Goal: Information Seeking & Learning: Learn about a topic

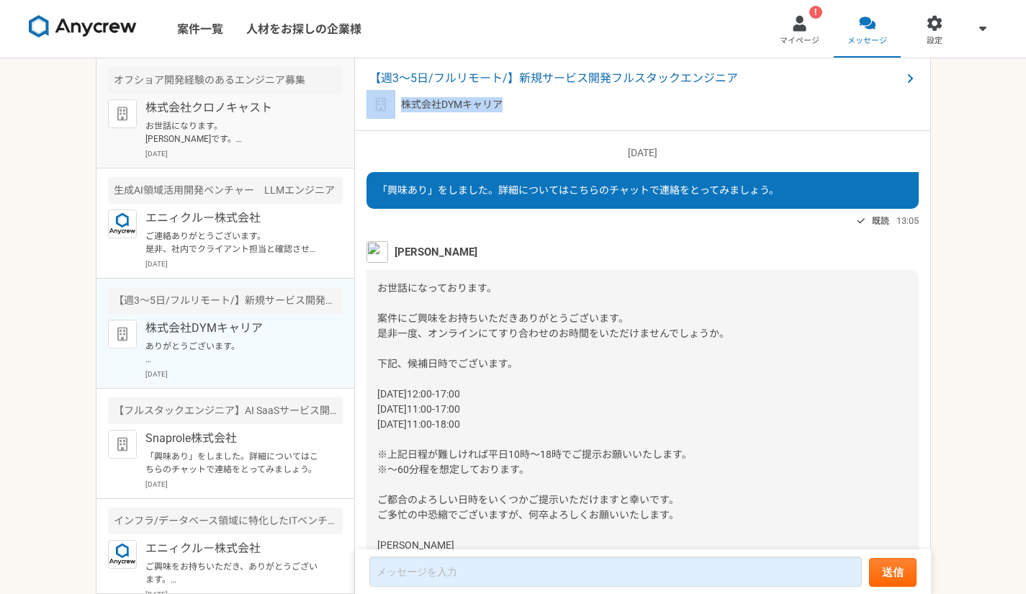
scroll to position [789, 0]
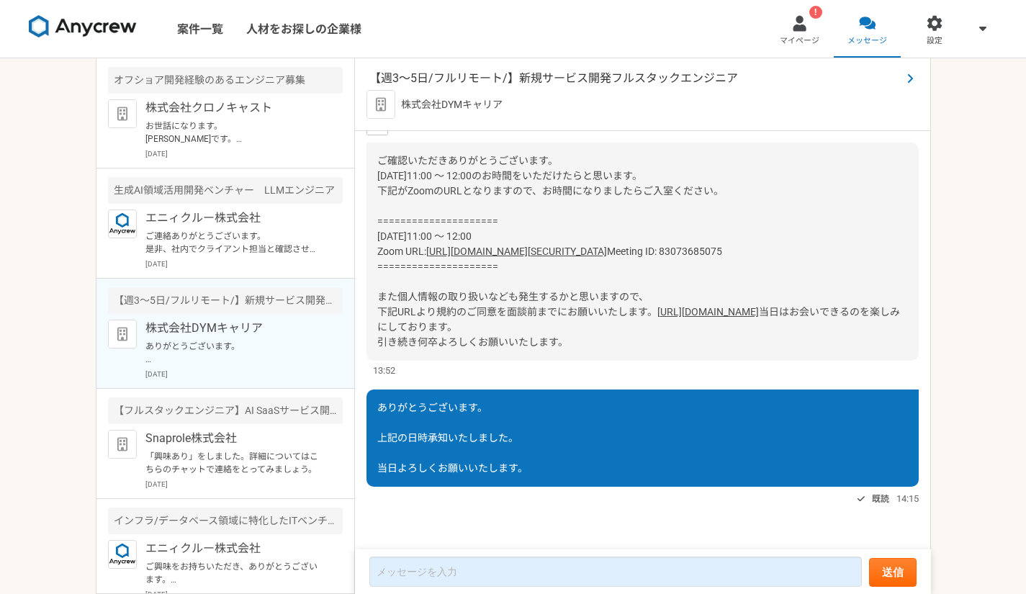
click at [526, 81] on span "【週3〜5日/フルリモート/】新規サービス開発フルスタックエンジニア" at bounding box center [635, 78] width 532 height 17
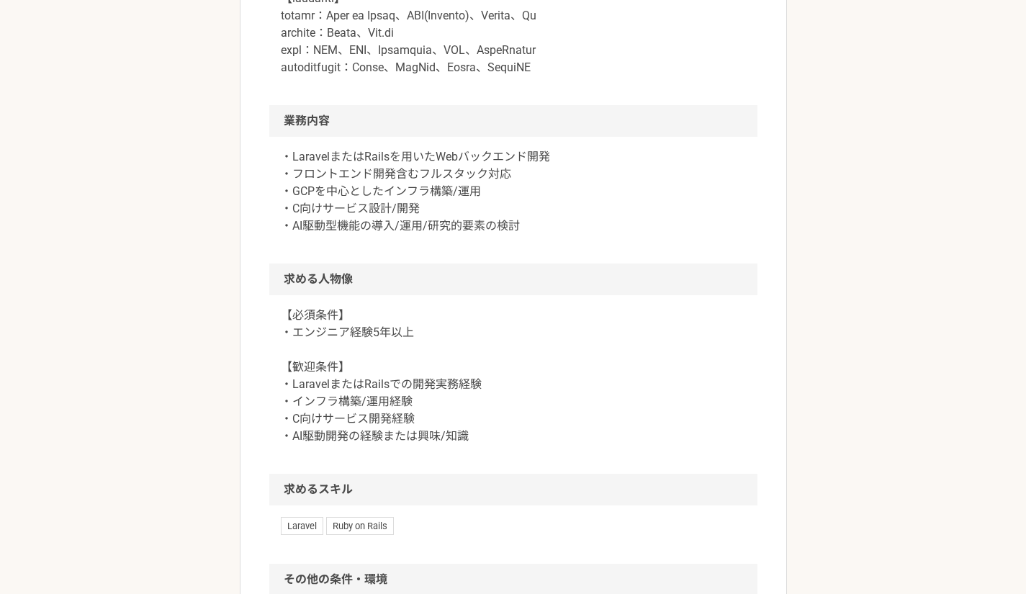
scroll to position [950, 0]
click at [140, 276] on div "この案件は募集が終了しています エンジニア 【週3〜5日/フルリモート/】新規サービス開発フルスタックエンジニア 業務委託 株式会社DYMキャリア 募集職種 …" at bounding box center [513, 19] width 1026 height 1821
drag, startPoint x: 293, startPoint y: 487, endPoint x: 346, endPoint y: 487, distance: 52.6
click at [346, 444] on p "【必須条件】 ・エンジニア経験5年以上 【歓迎条件】 ・LaravelまたはRailsでの開発実務経験 ・インフラ構築/運用経験 ・C向けサービス開発経験 ・…" at bounding box center [513, 375] width 465 height 138
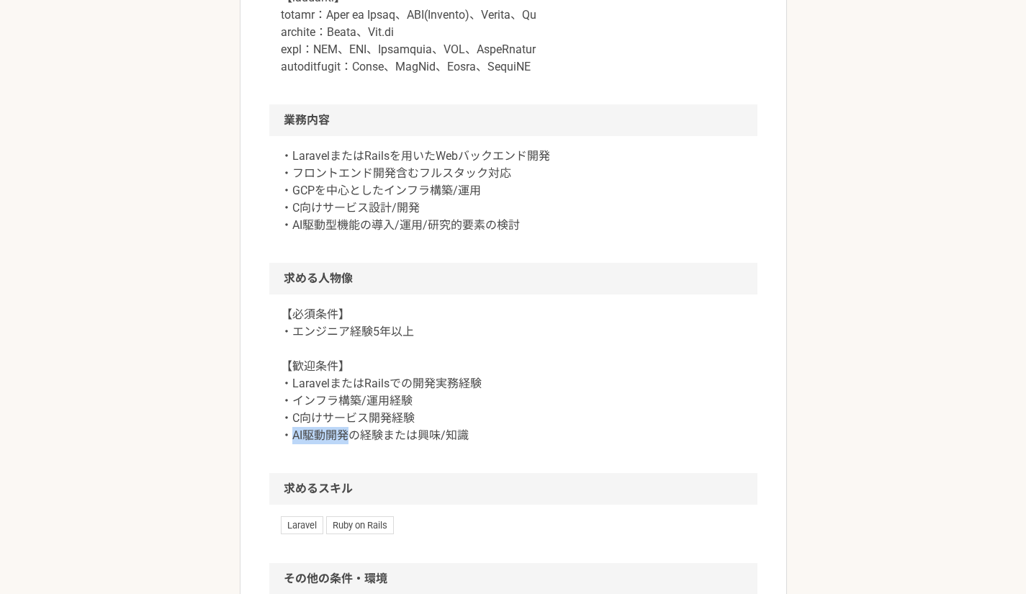
copy p "AI駆動開発"
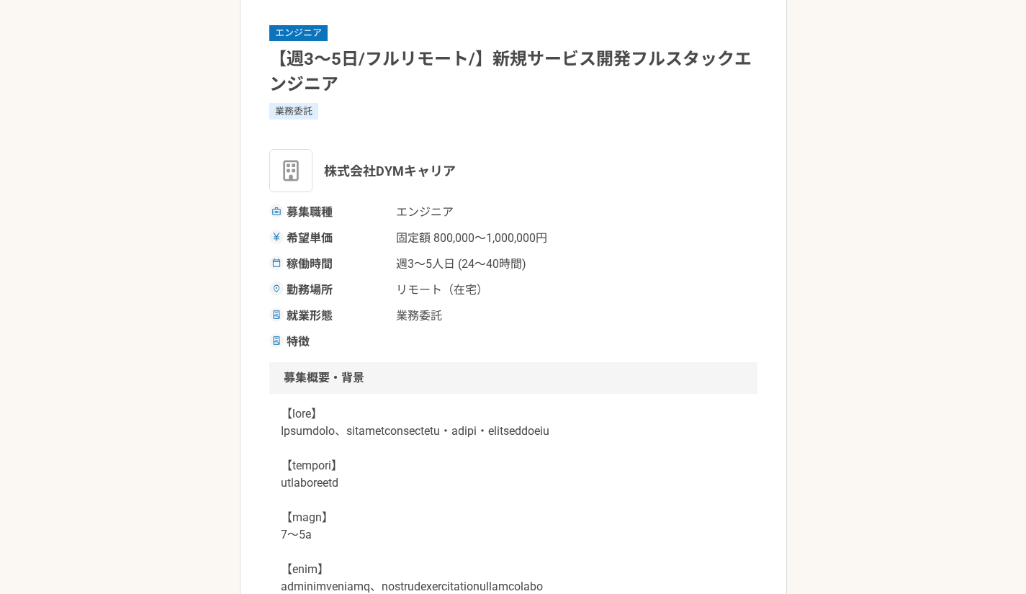
scroll to position [0, 0]
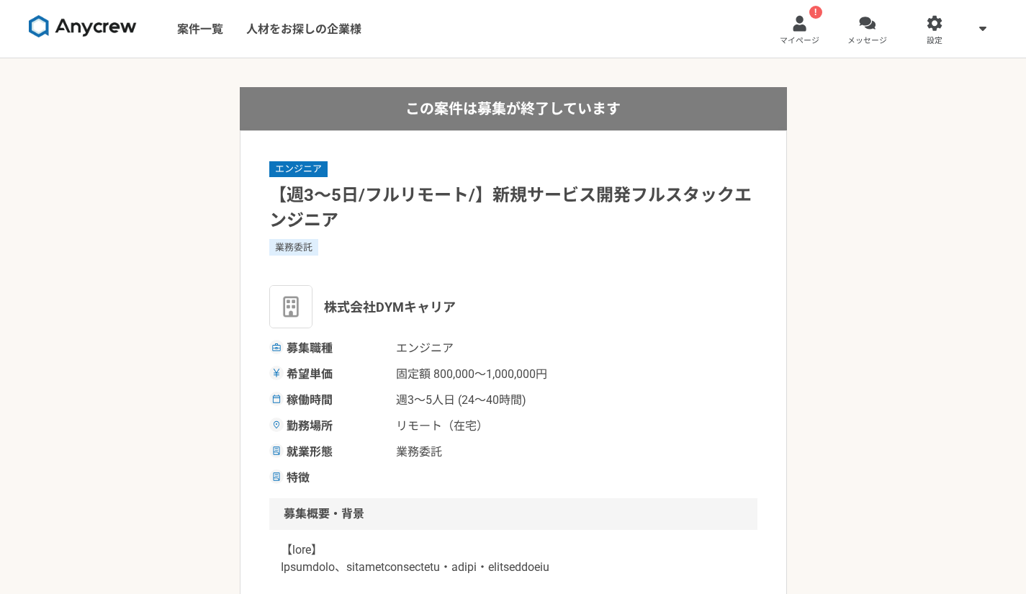
click at [96, 29] on img at bounding box center [83, 26] width 108 height 23
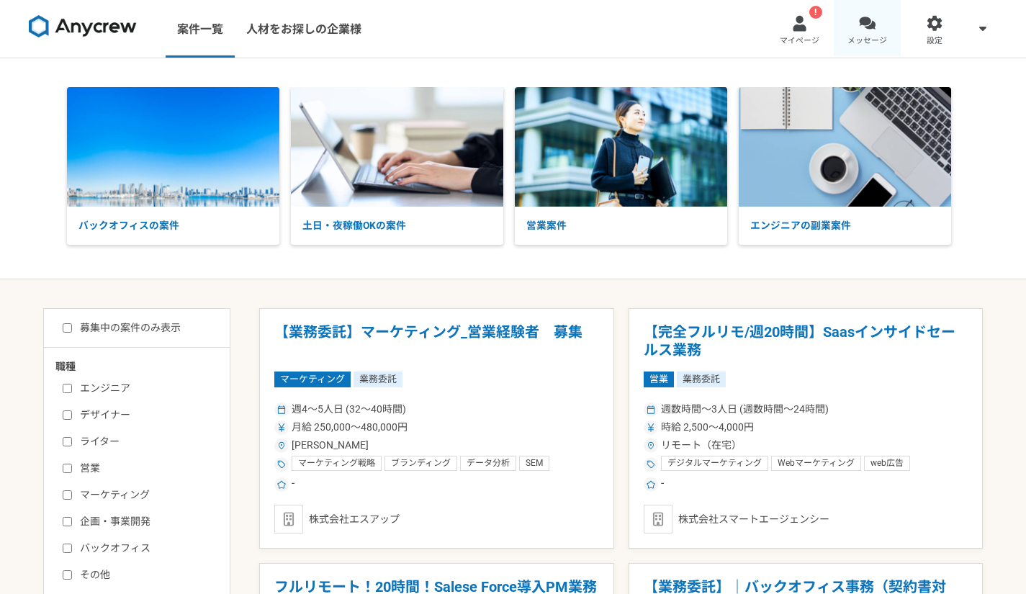
click at [875, 32] on link "メッセージ" at bounding box center [868, 29] width 68 height 58
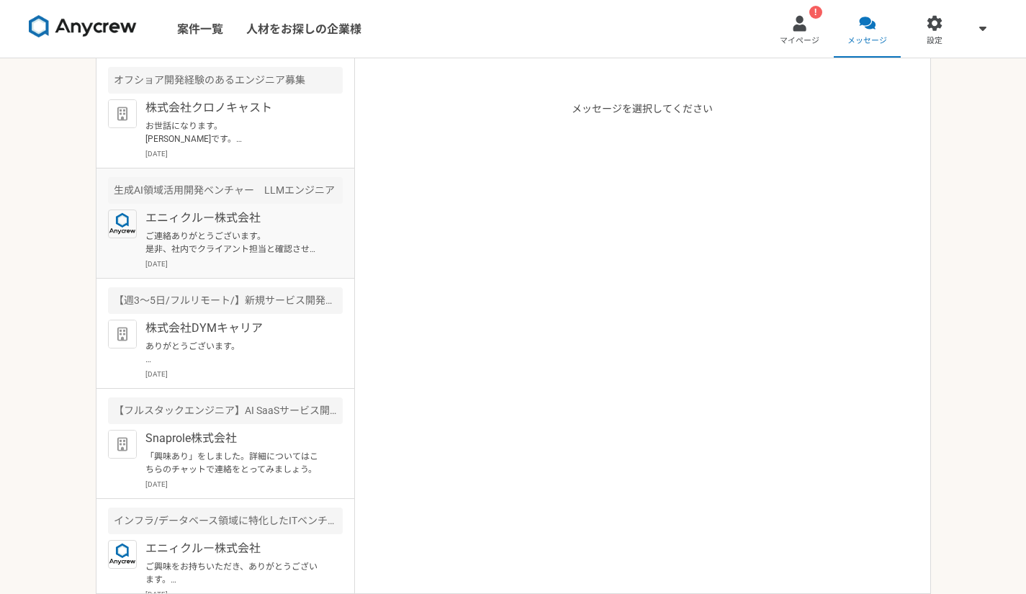
click at [295, 243] on p "ご連絡ありがとうございます。 是非、社内でクライアント担当と確認させていただければと思いますので、下記リンクから、事前に、スキルシートの送付をいただけますでし…" at bounding box center [234, 243] width 178 height 26
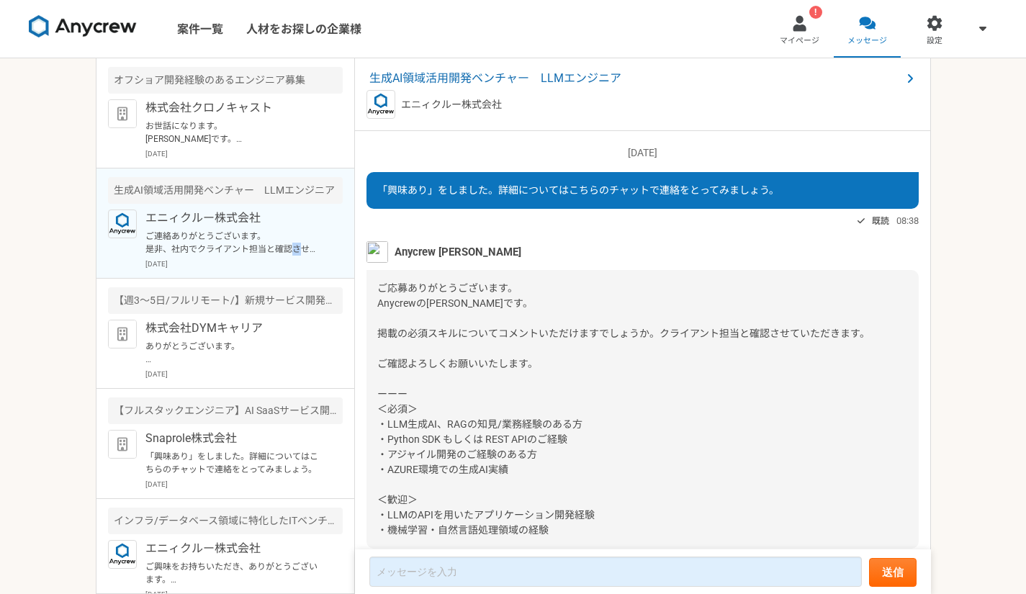
click at [295, 243] on p "ご連絡ありがとうございます。 是非、社内でクライアント担当と確認させていただければと思いますので、下記リンクから、事前に、スキルシートの送付をいただけますでし…" at bounding box center [234, 243] width 178 height 26
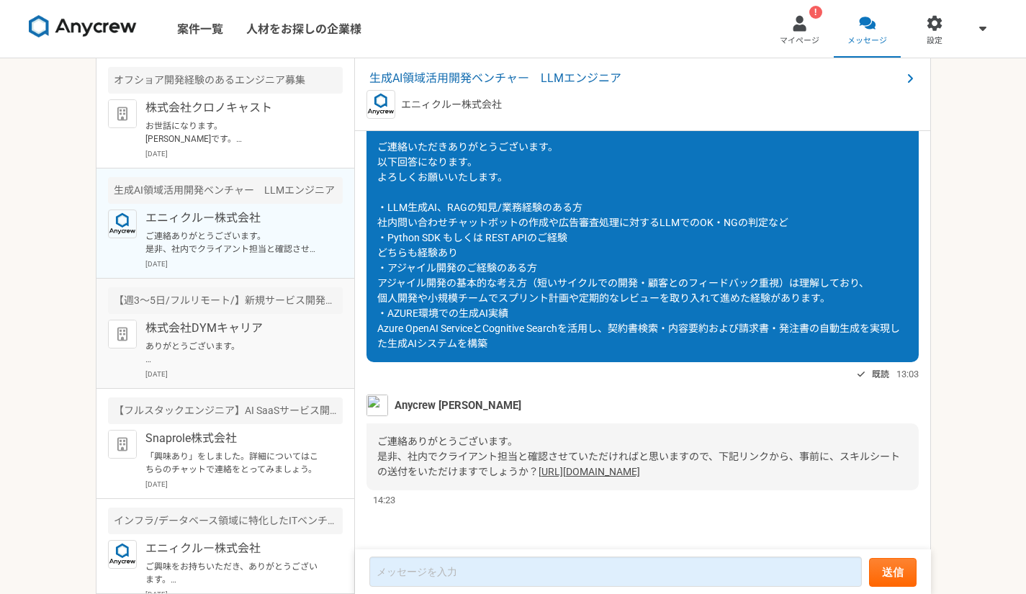
click at [265, 354] on p "ありがとうございます。 上記の日時承知いたしました。 当日よろしくお願いいたします。" at bounding box center [234, 353] width 178 height 26
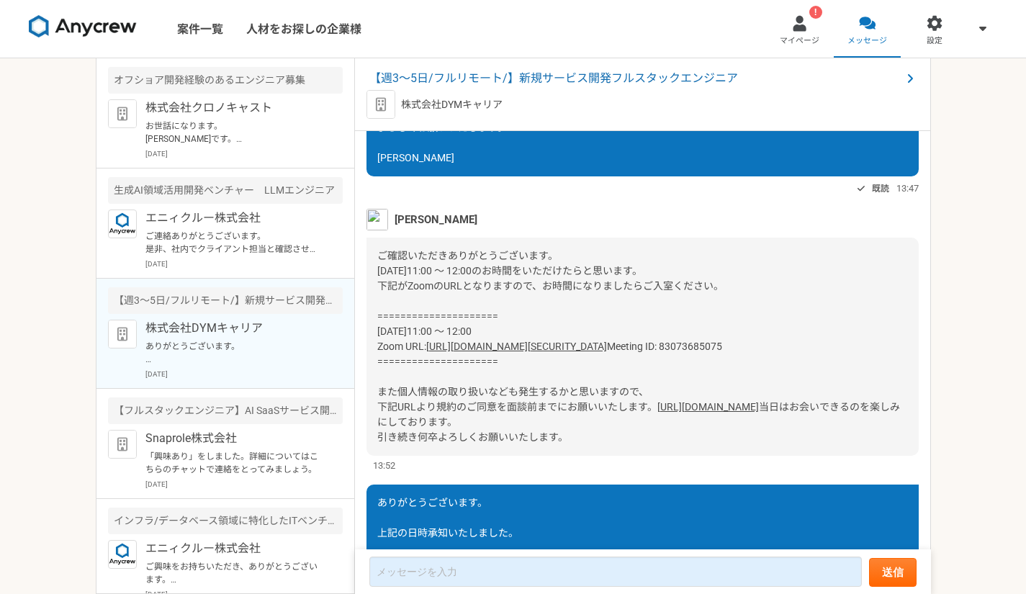
scroll to position [649, 0]
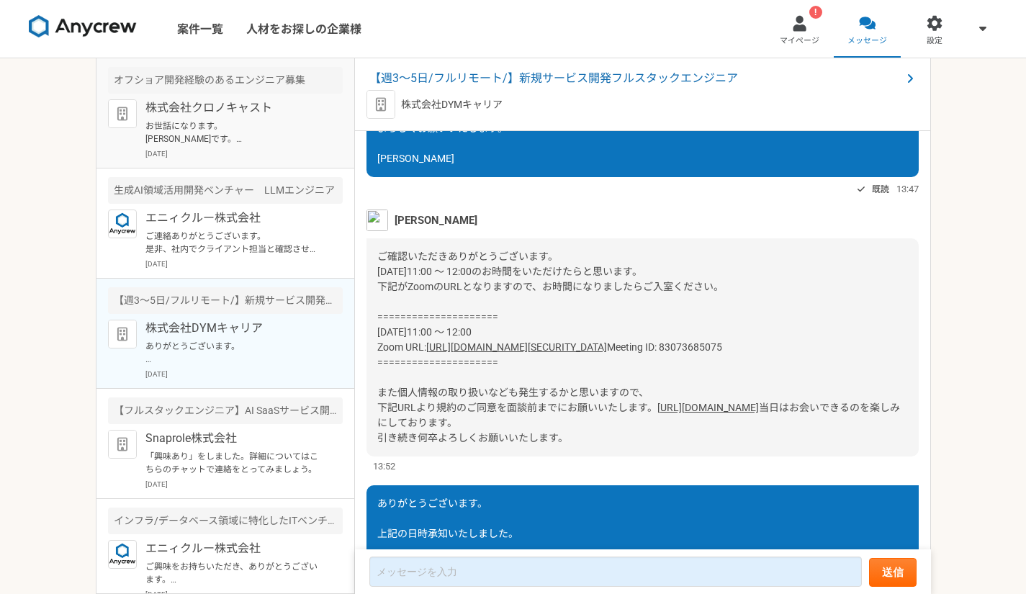
click at [270, 128] on p "お世話になります。 [PERSON_NAME]です。 ご連絡いただきありがとうございます。 10/15の15時からで日程調整させていただきました。 よろしくお…" at bounding box center [234, 133] width 178 height 26
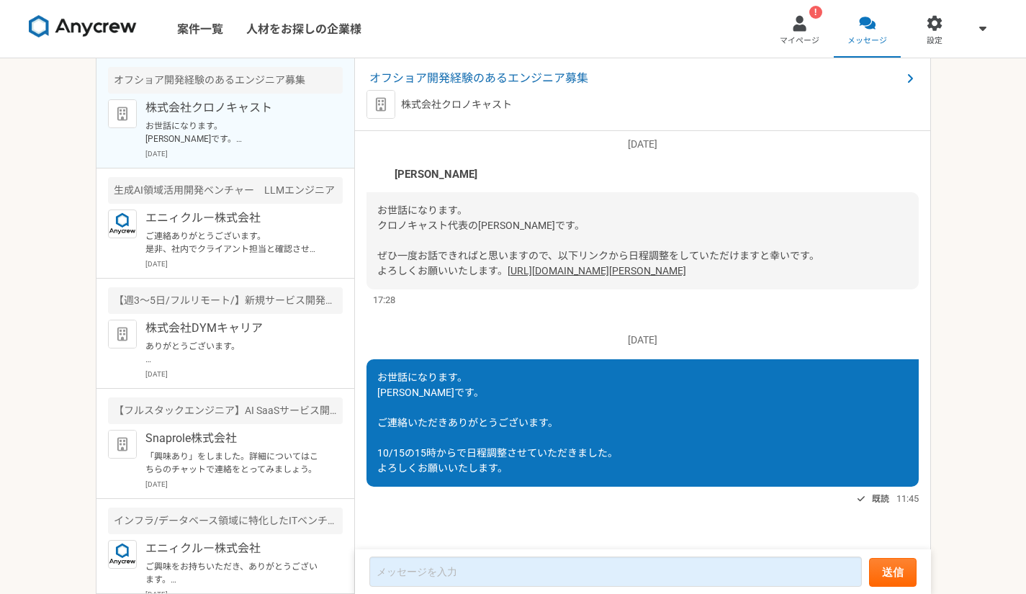
scroll to position [148, 0]
click at [402, 81] on span "オフショア開発経験のあるエンジニア募集" at bounding box center [635, 78] width 532 height 17
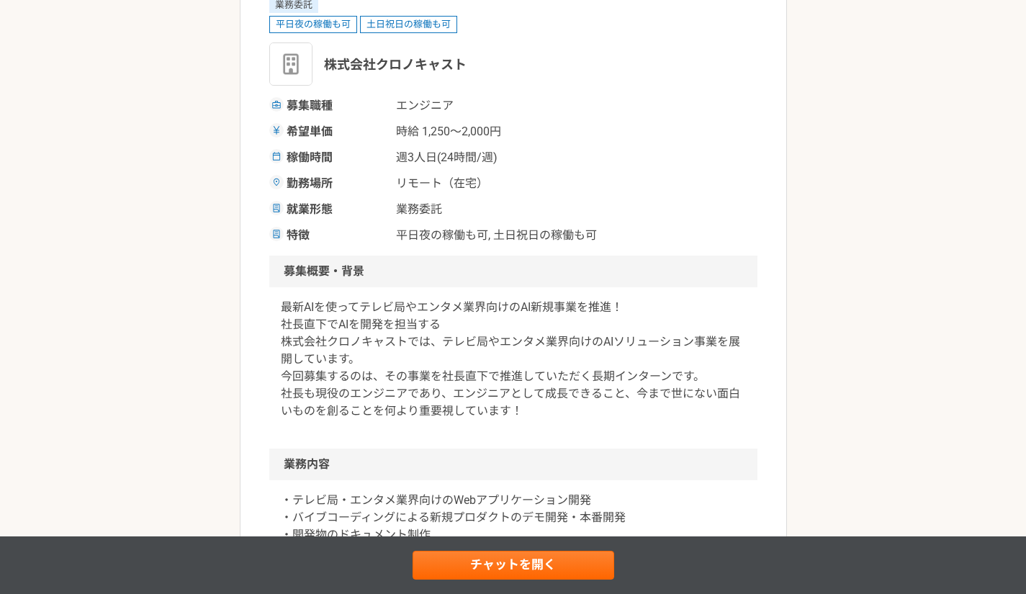
scroll to position [174, 0]
